Goal: Communication & Community: Answer question/provide support

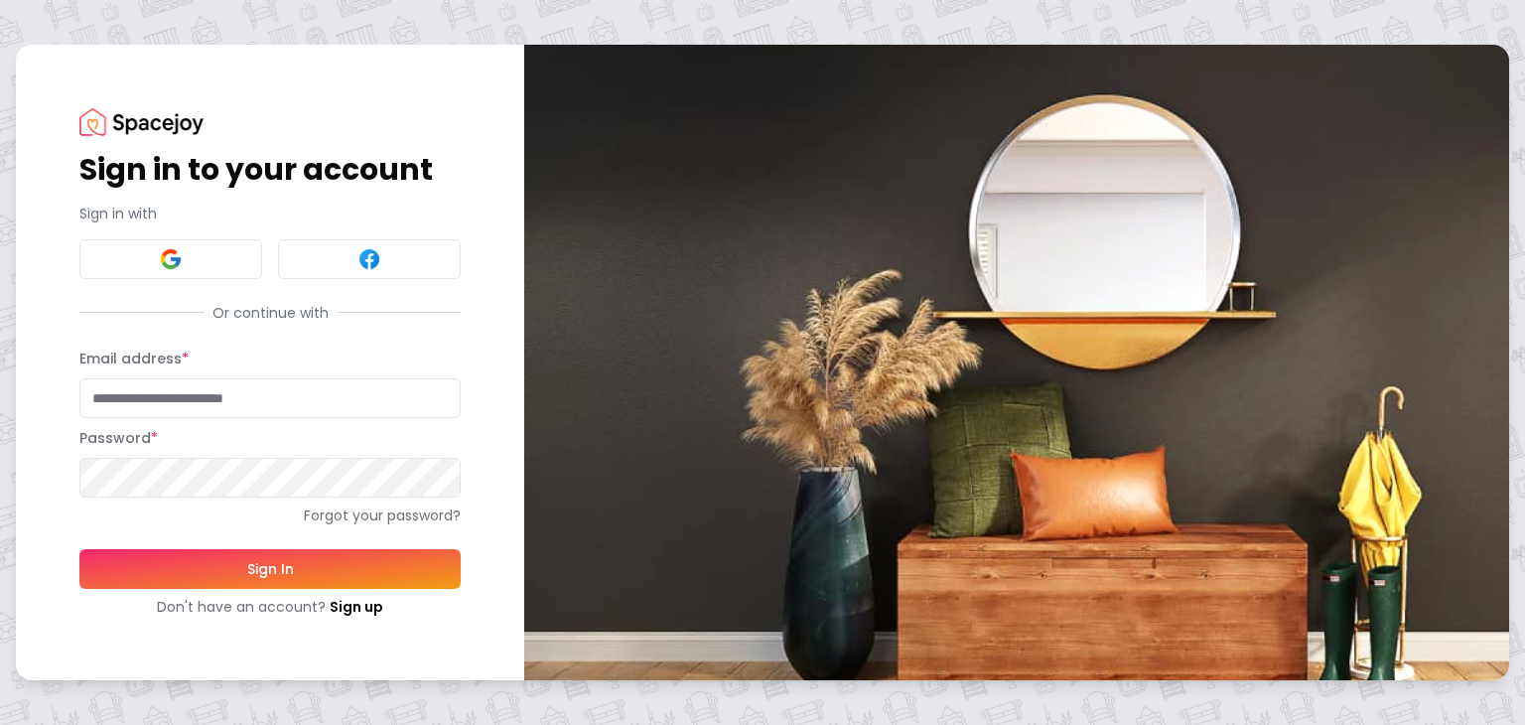
type input "**********"
click at [210, 573] on button "Sign In" at bounding box center [269, 569] width 381 height 40
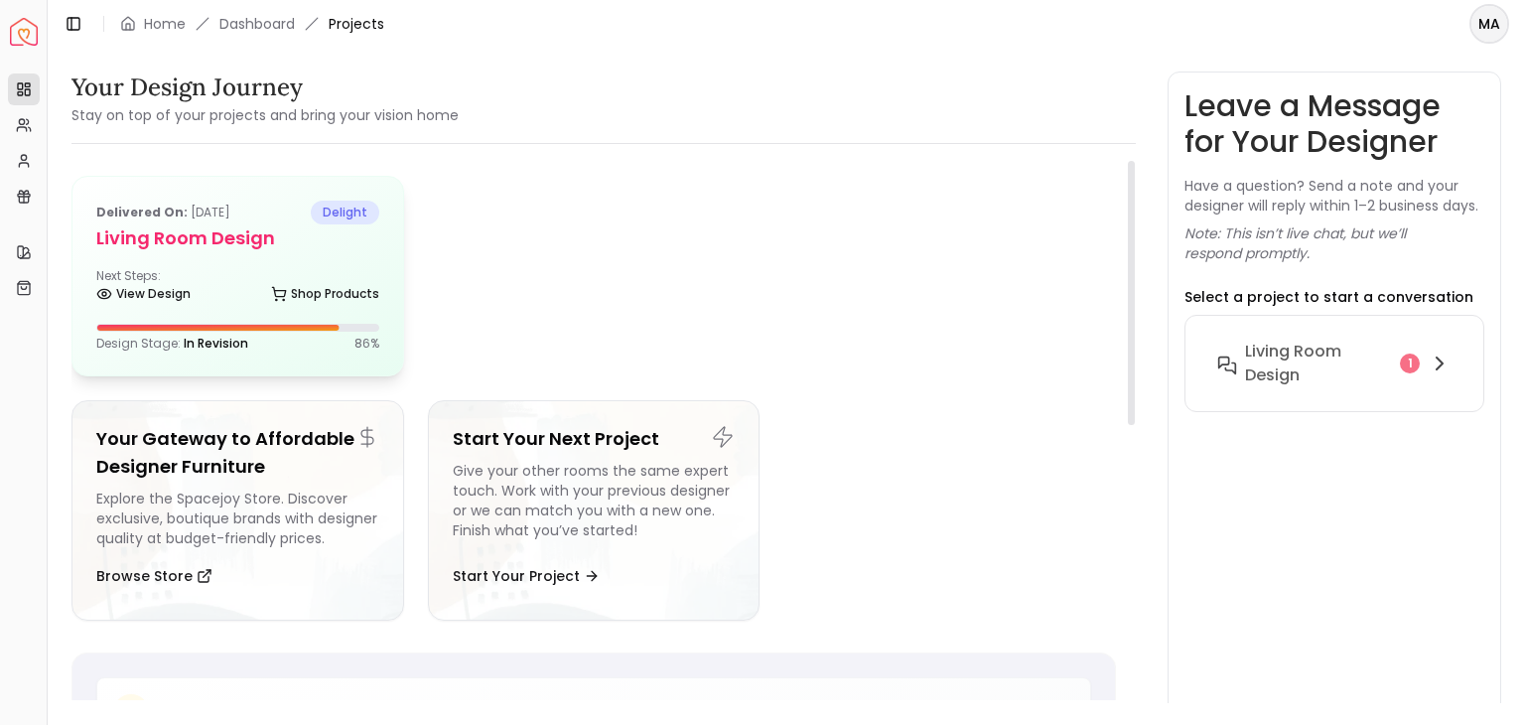
click at [226, 311] on div "Delivered on: [DATE] delight Living Room design Next Steps: View Design Shop Pr…" at bounding box center [237, 276] width 331 height 199
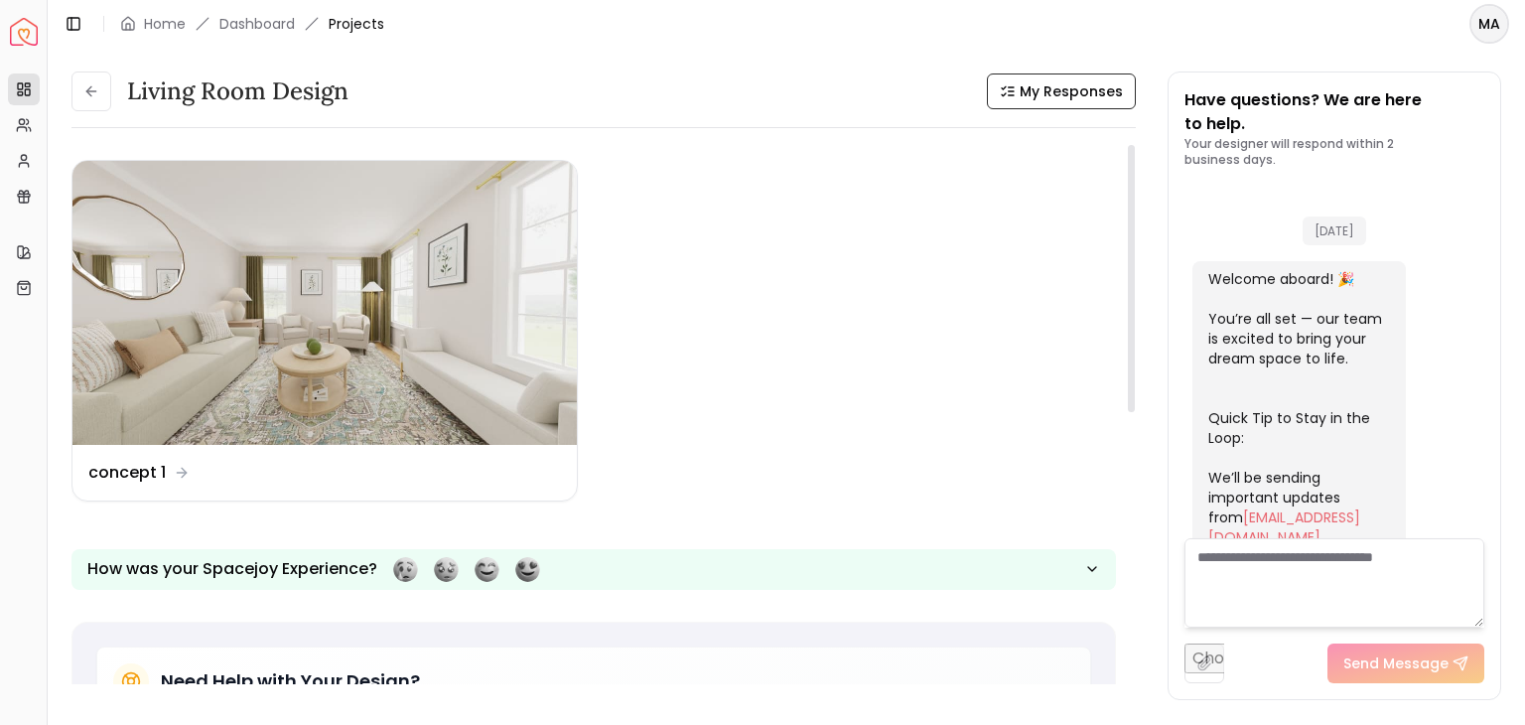
scroll to position [1842, 0]
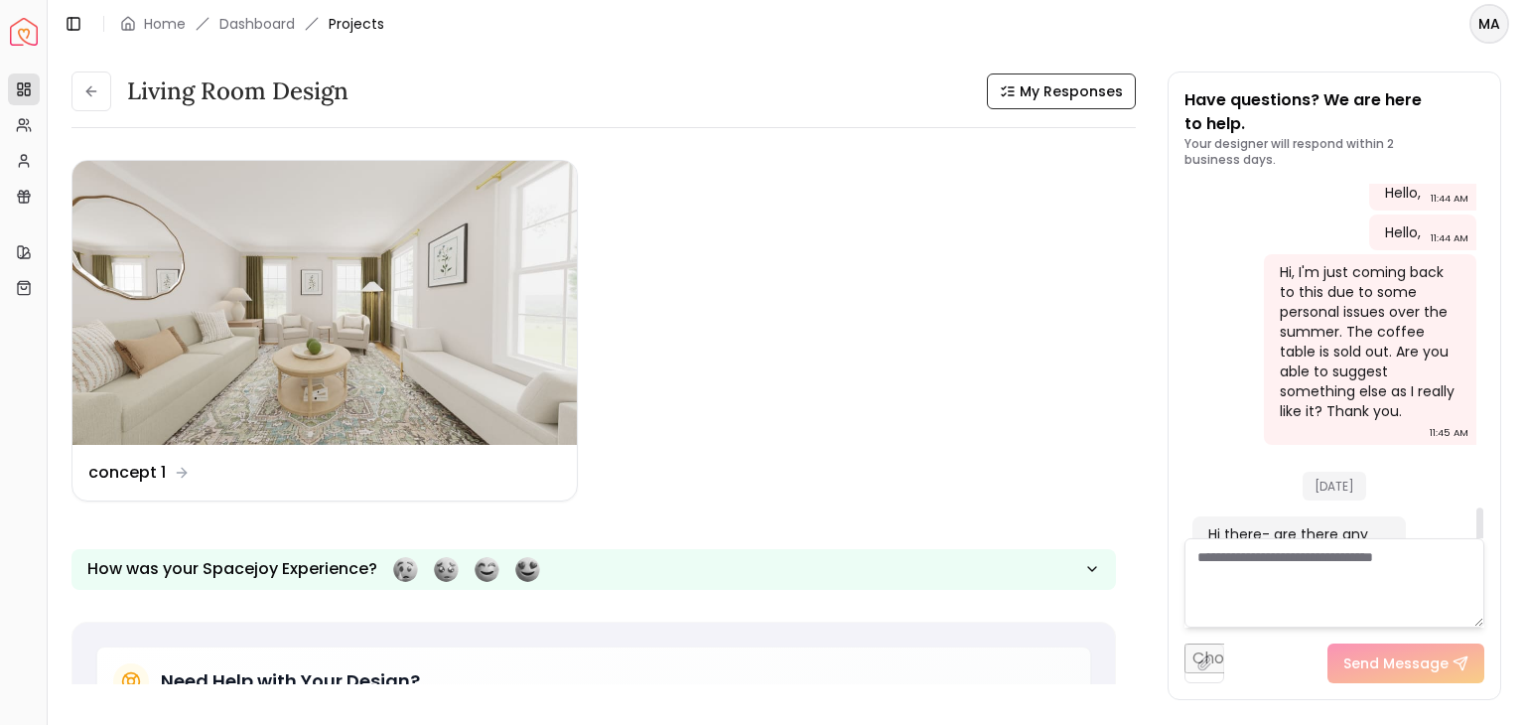
click at [1478, 527] on div at bounding box center [1479, 542] width 7 height 70
click at [1236, 593] on textarea at bounding box center [1335, 582] width 300 height 89
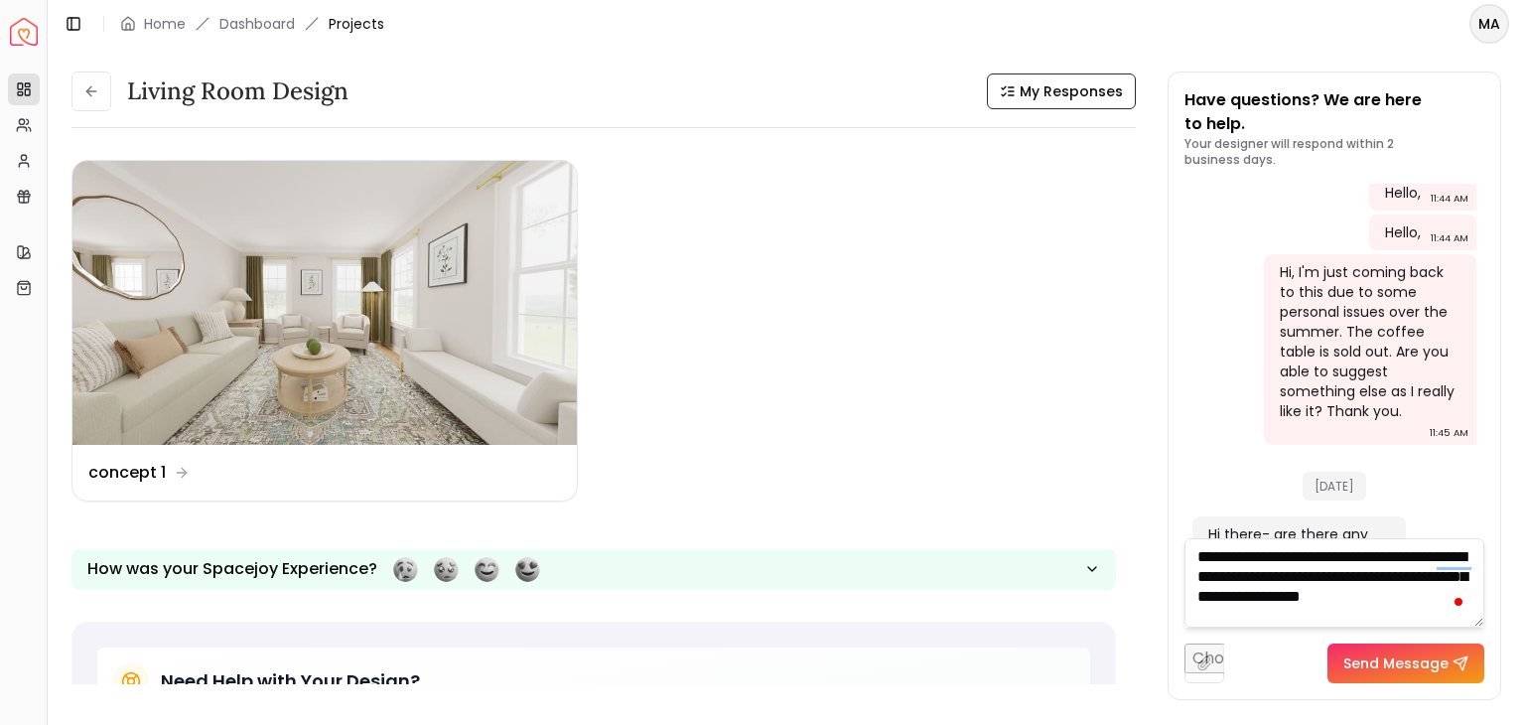
scroll to position [0, 0]
type textarea "**********"
click at [1367, 668] on button "Send Message" at bounding box center [1406, 663] width 157 height 40
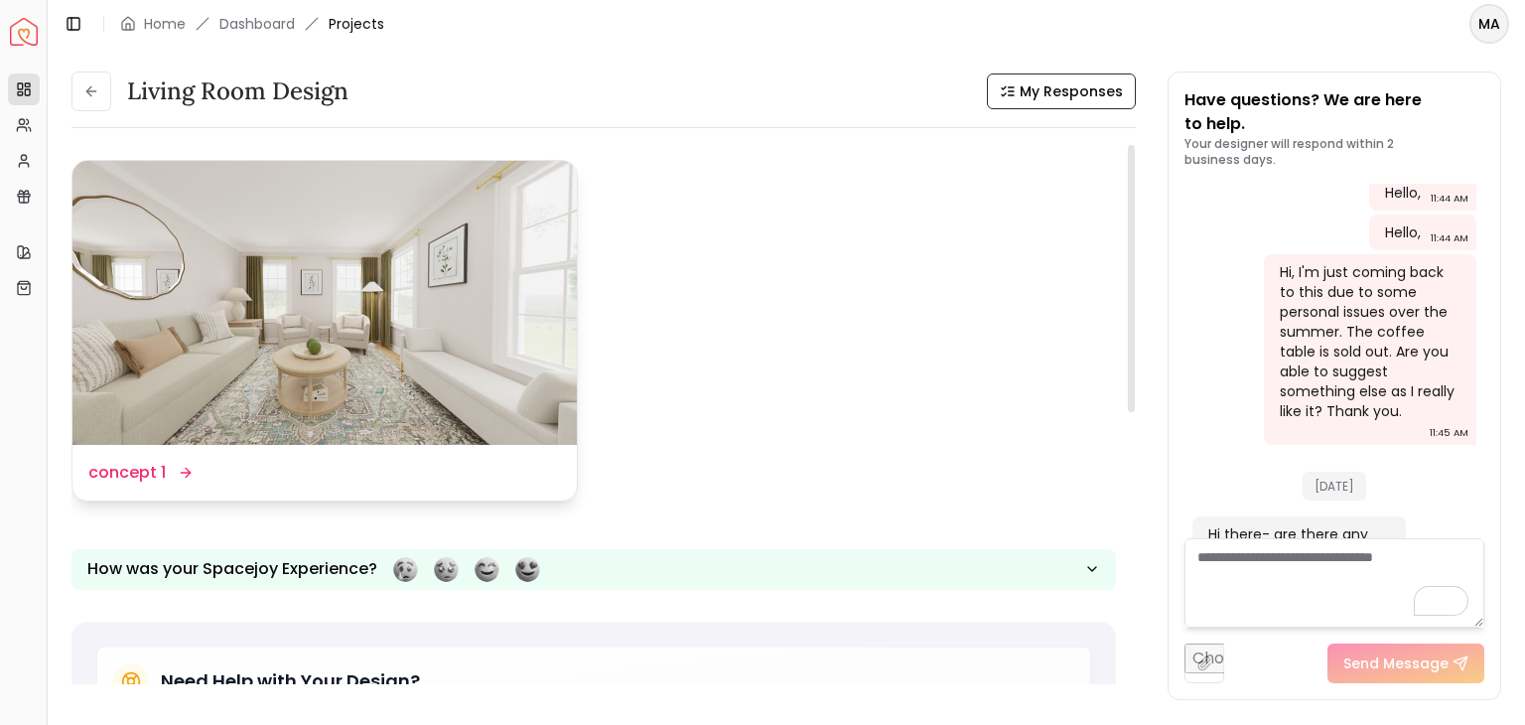
click at [322, 363] on img at bounding box center [324, 303] width 504 height 284
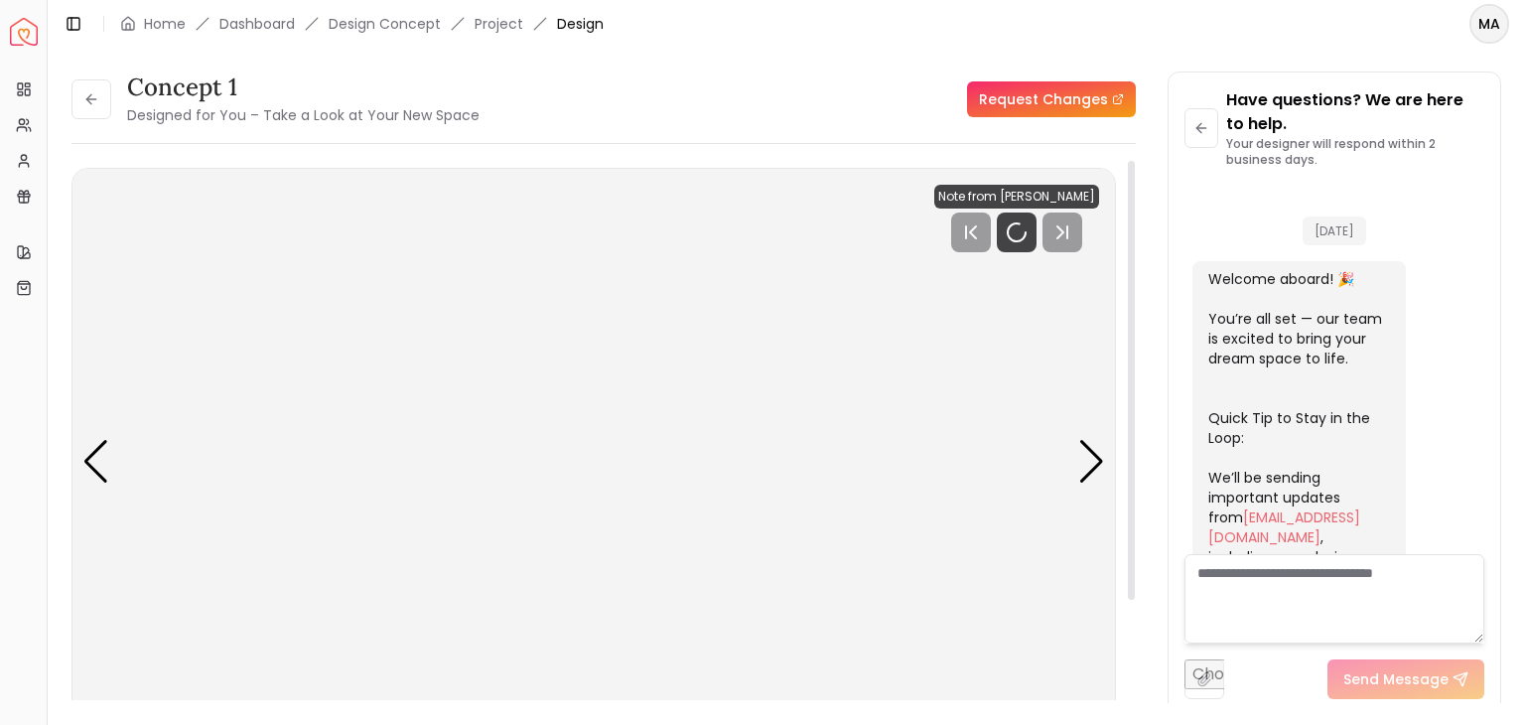
scroll to position [2068, 0]
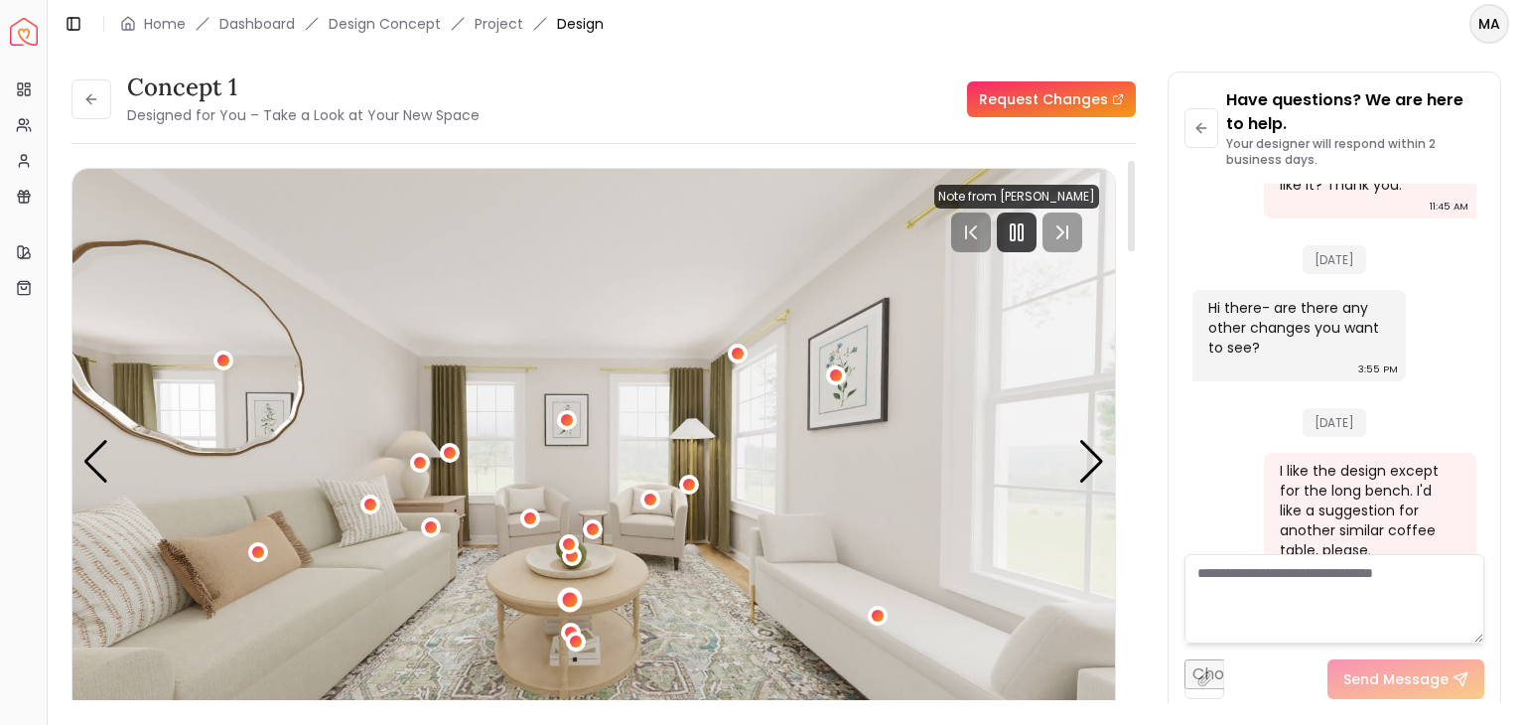
click at [568, 601] on div "1 / 5" at bounding box center [569, 599] width 15 height 15
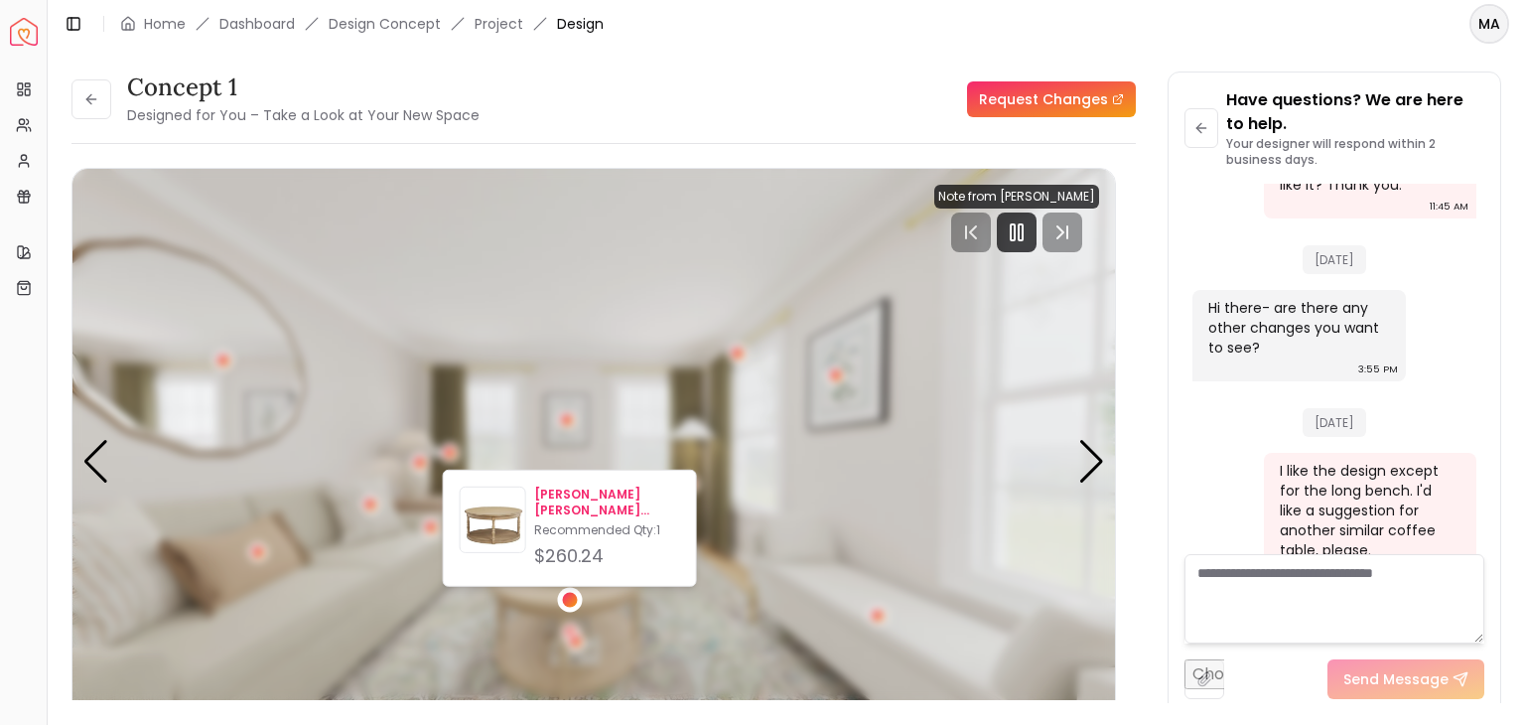
click at [560, 533] on p "Recommended Qty: 1" at bounding box center [607, 530] width 146 height 16
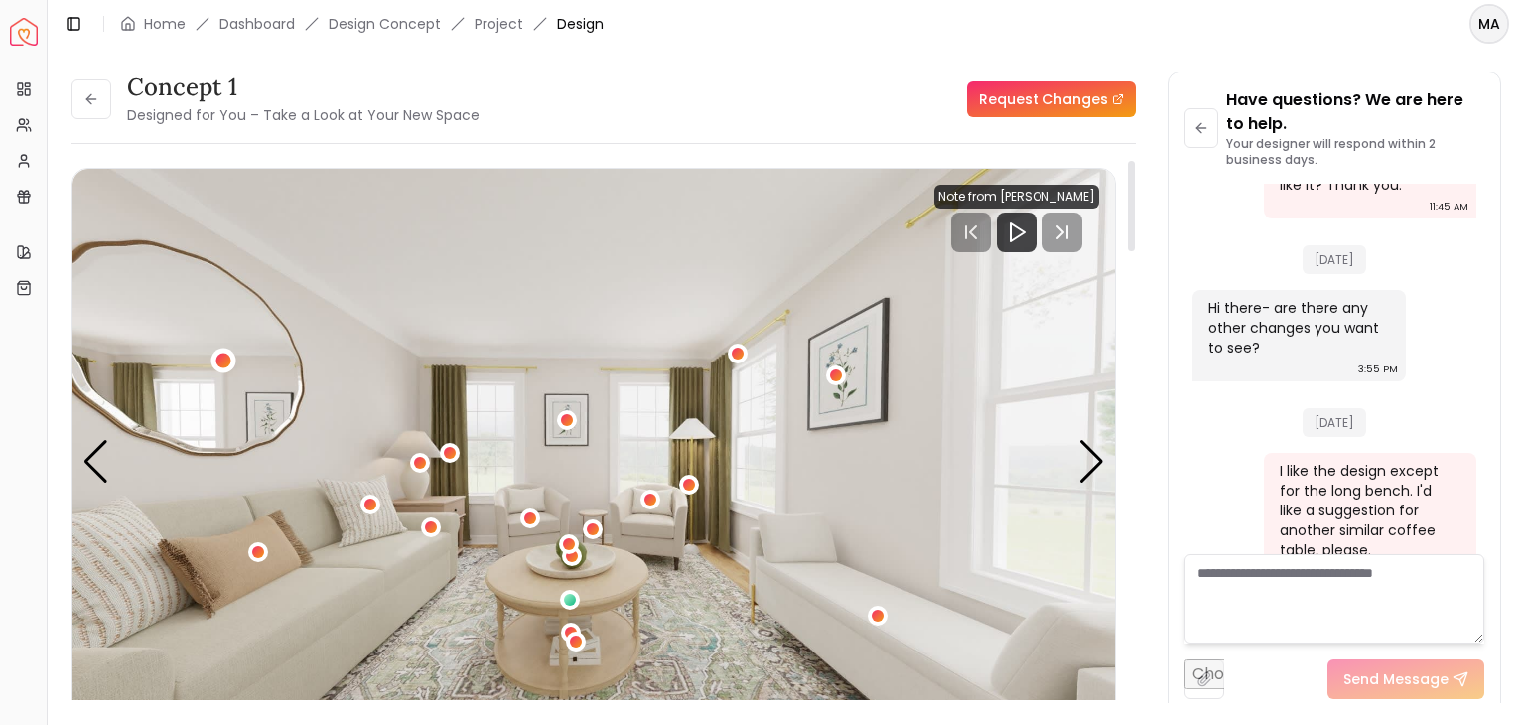
click at [215, 362] on div "1 / 5" at bounding box center [222, 360] width 15 height 15
